Goal: Transaction & Acquisition: Book appointment/travel/reservation

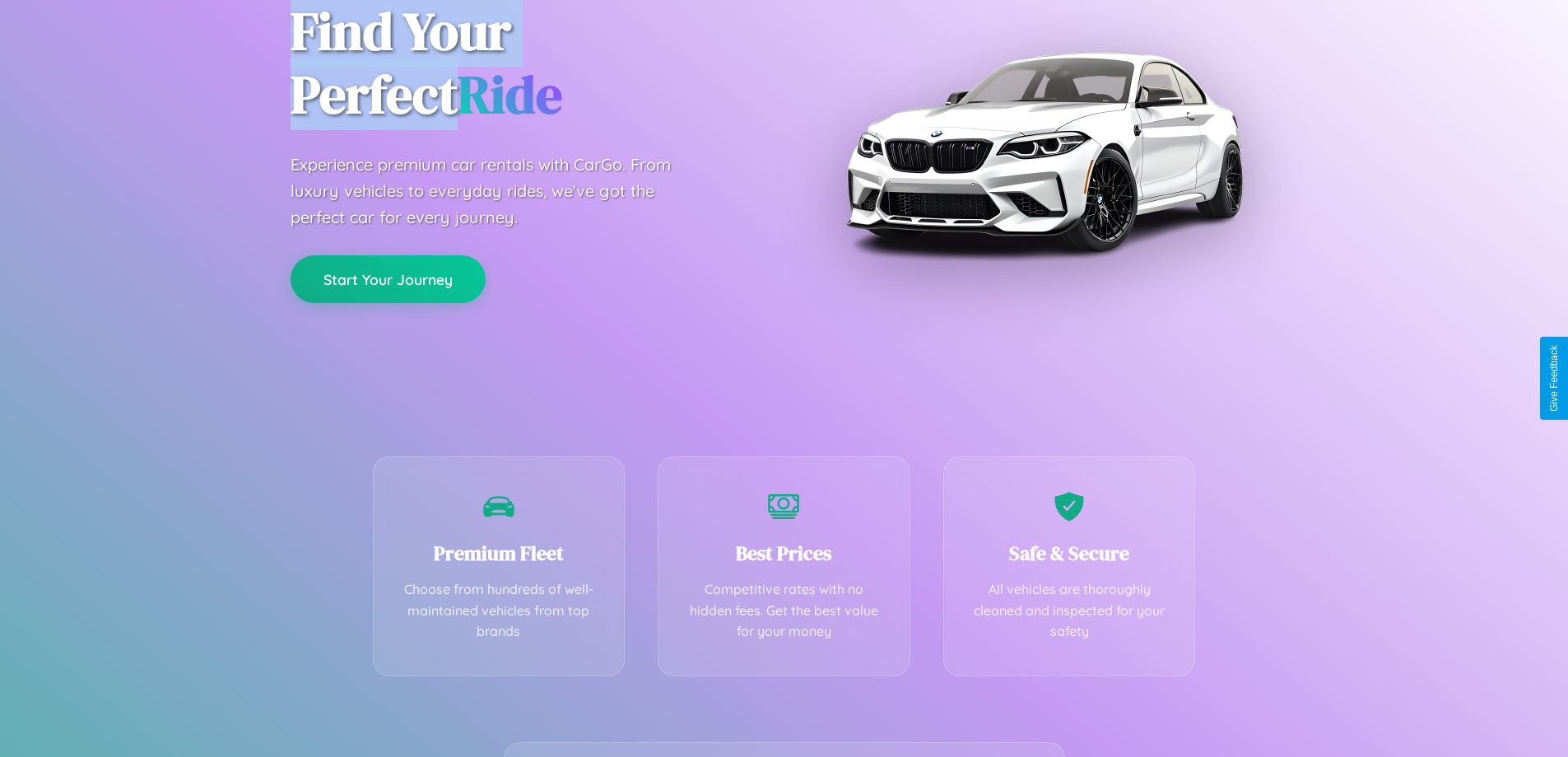
scroll to position [325, 0]
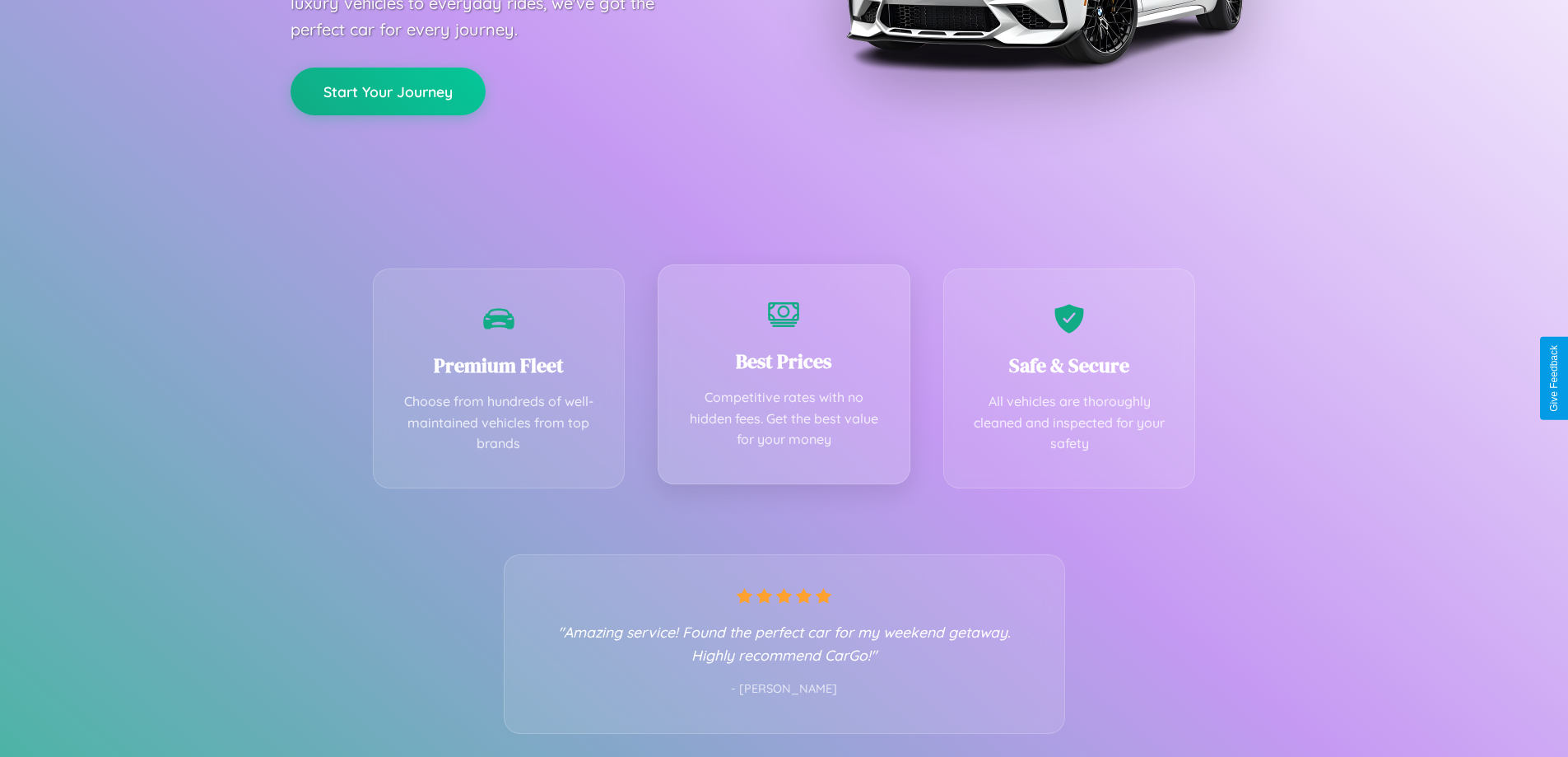
click at [784, 378] on div "Best Prices Competitive rates with no hidden fees. Get the best value for your …" at bounding box center [783, 375] width 252 height 220
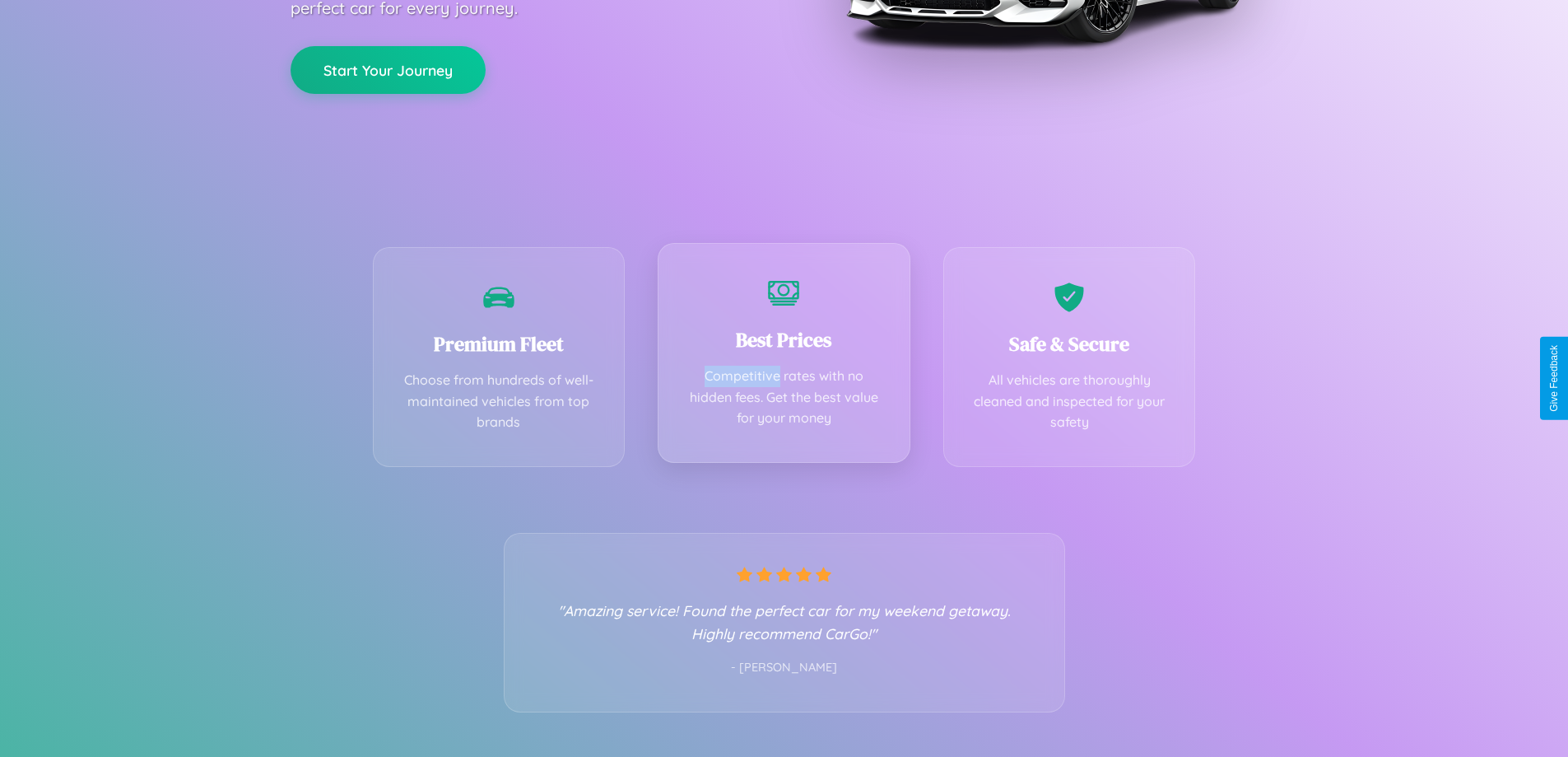
scroll to position [0, 0]
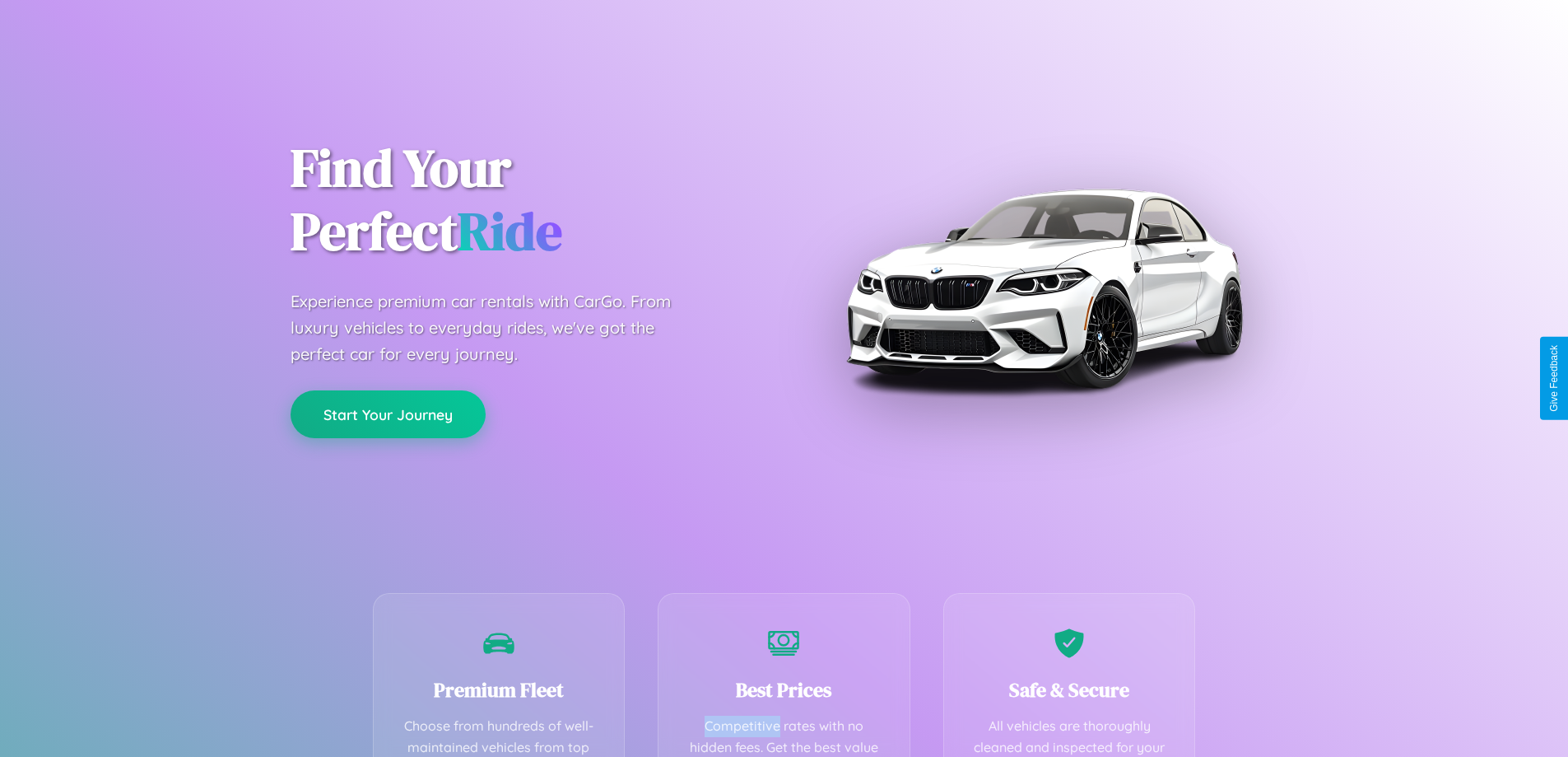
click at [388, 413] on button "Start Your Journey" at bounding box center [388, 414] width 195 height 48
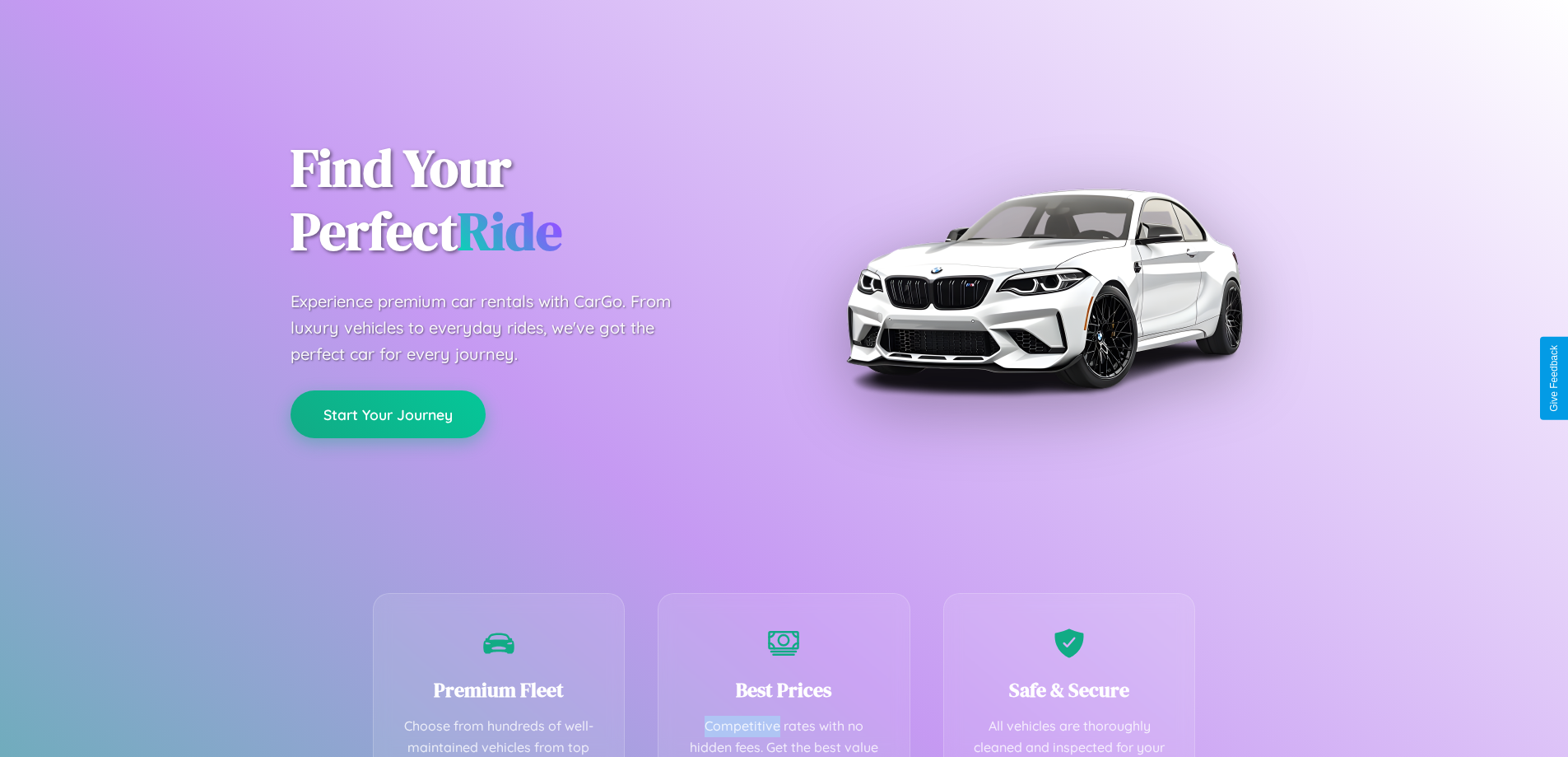
click at [388, 413] on button "Start Your Journey" at bounding box center [388, 414] width 195 height 48
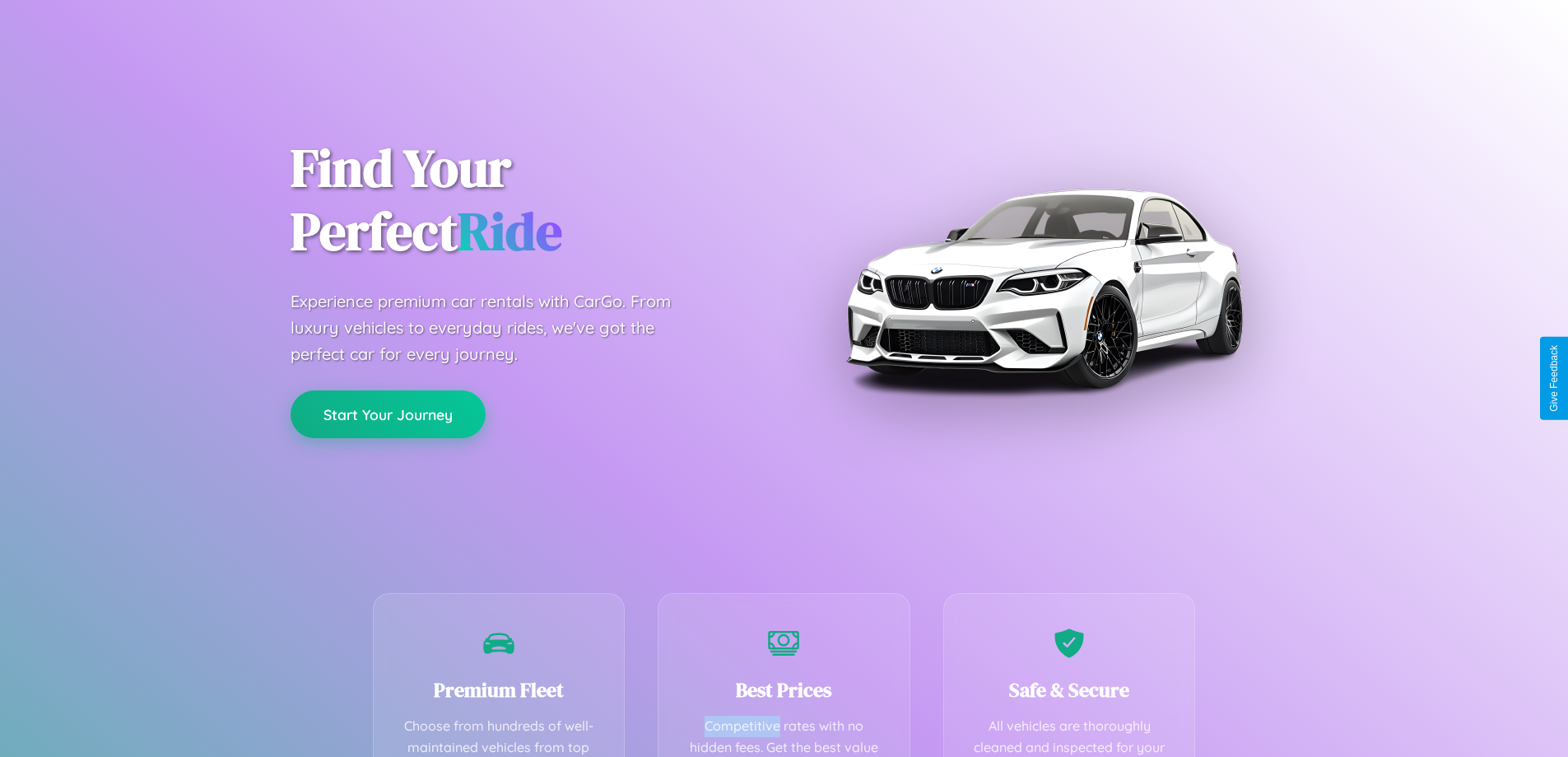
click at [388, 413] on button "Start Your Journey" at bounding box center [388, 414] width 195 height 48
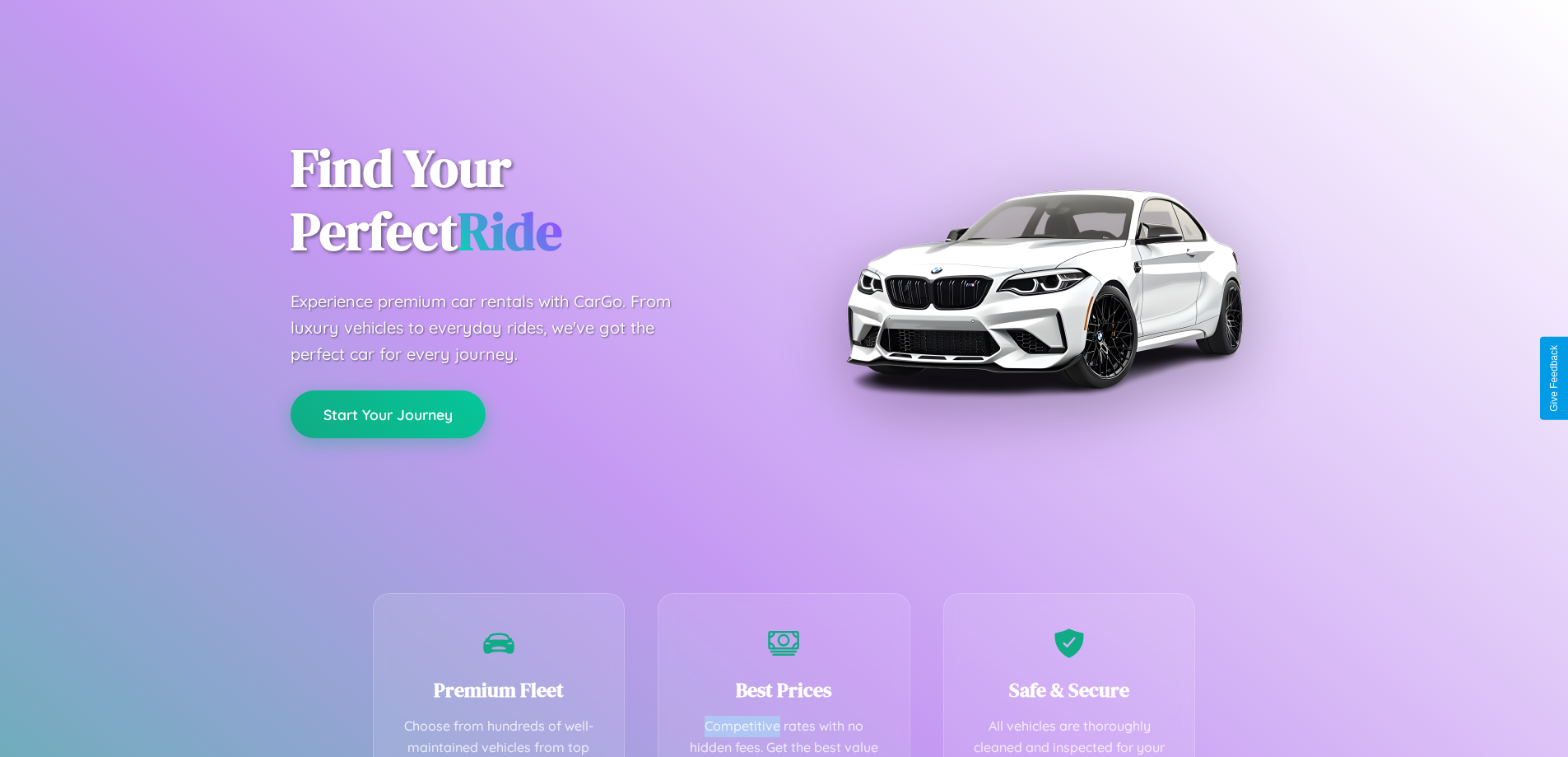
click at [388, 413] on button "Start Your Journey" at bounding box center [388, 414] width 195 height 48
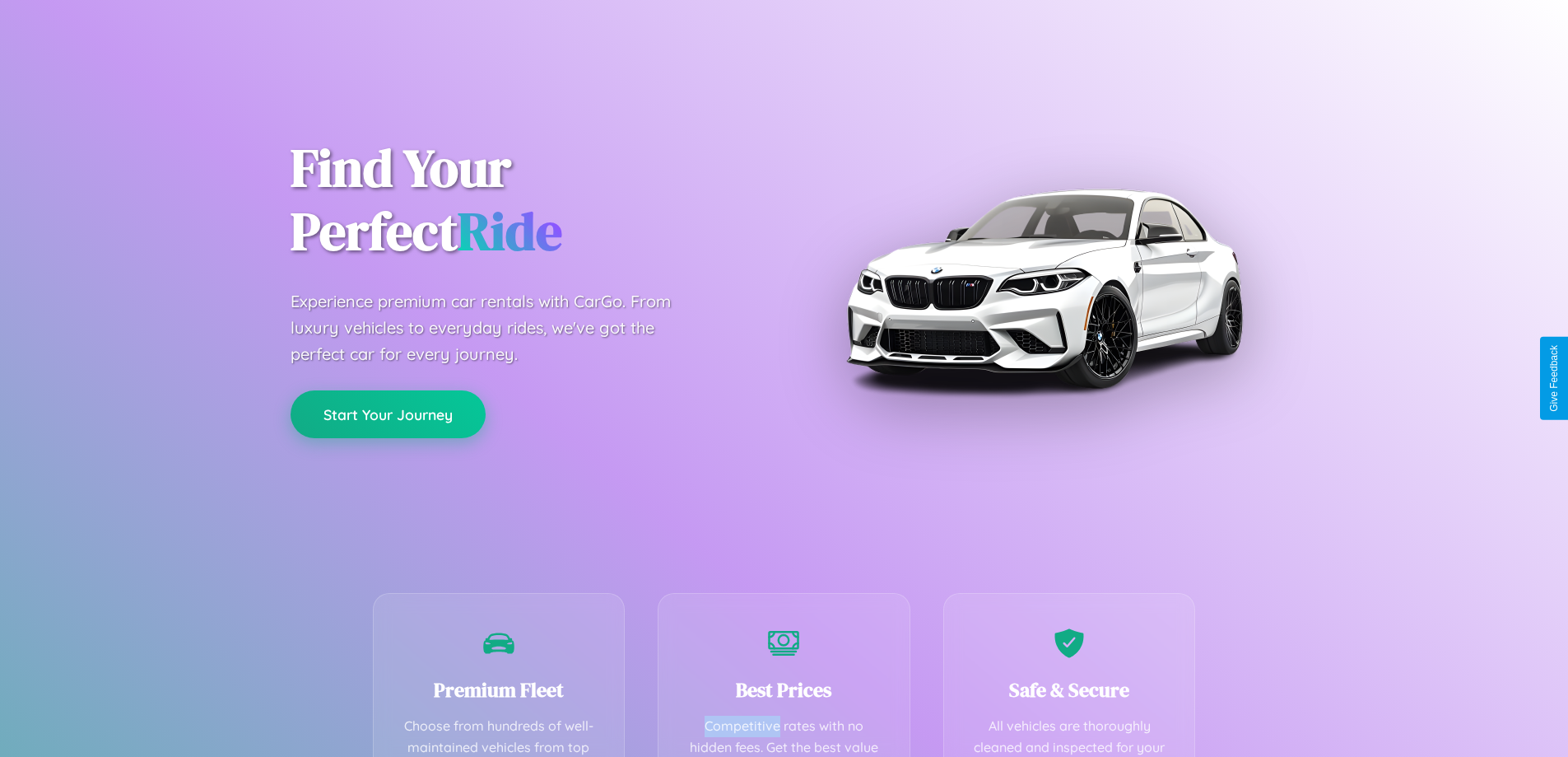
click at [388, 413] on button "Start Your Journey" at bounding box center [388, 414] width 195 height 48
